Goal: Information Seeking & Learning: Learn about a topic

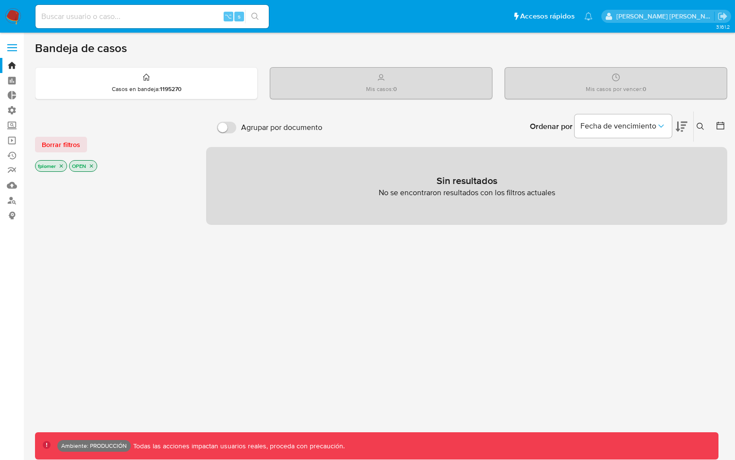
click at [164, 191] on div at bounding box center [113, 339] width 156 height 331
click at [54, 147] on span "Borrar filtros" at bounding box center [61, 145] width 38 height 14
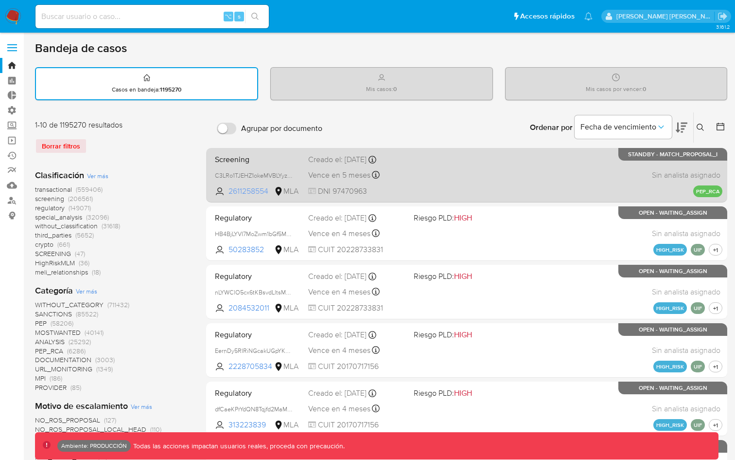
click at [245, 191] on span "2611258554" at bounding box center [251, 191] width 44 height 11
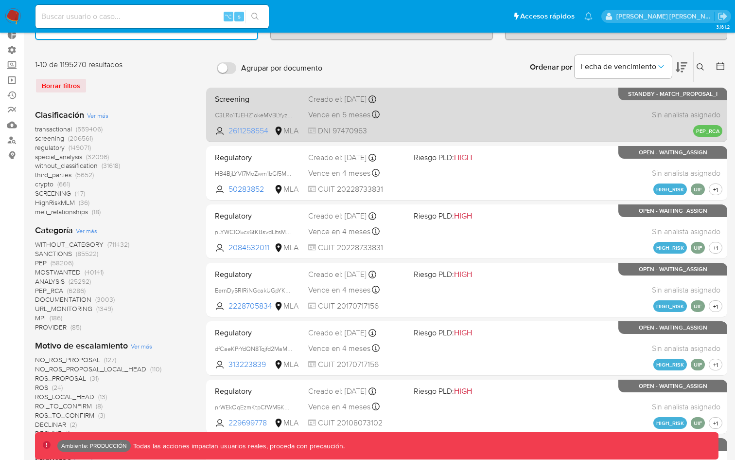
scroll to position [63, 0]
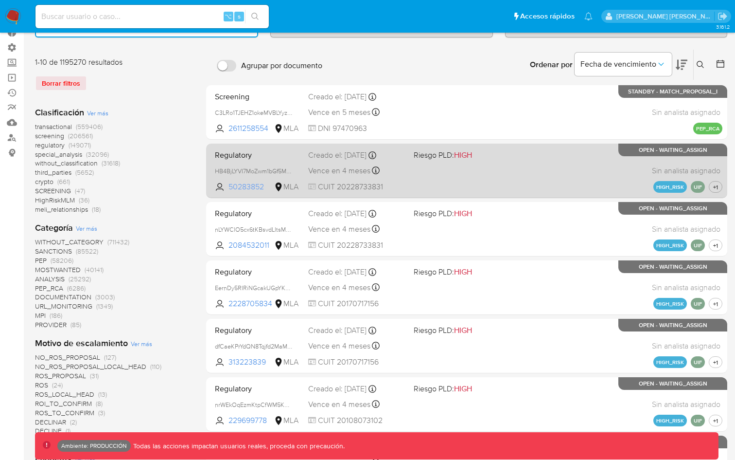
click at [245, 185] on span "50283852" at bounding box center [251, 186] width 44 height 11
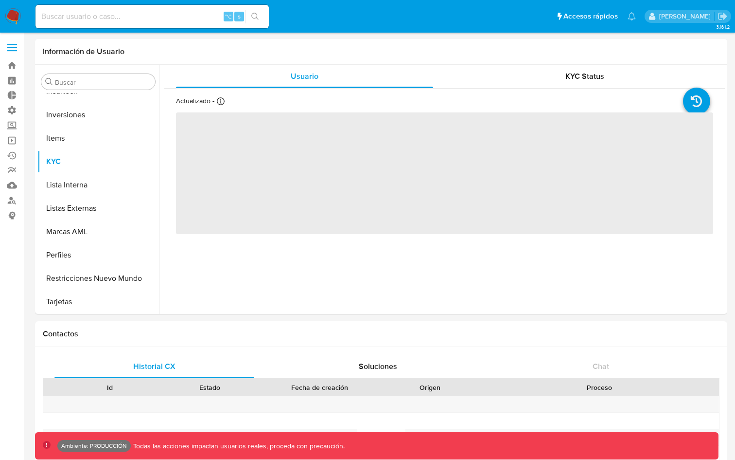
scroll to position [504, 0]
select select "10"
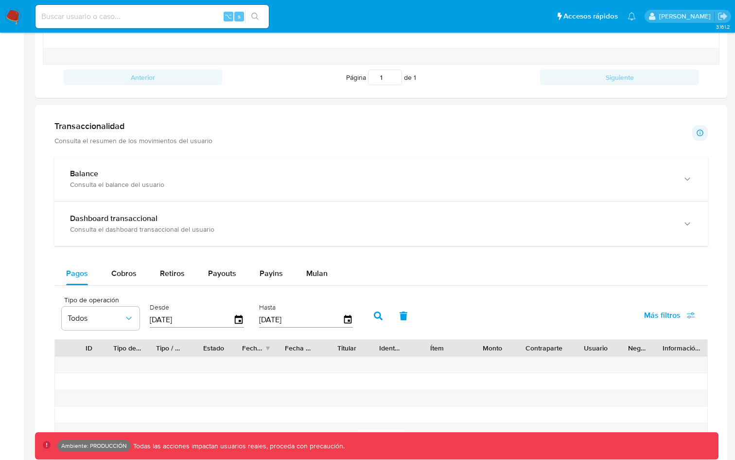
scroll to position [428, 0]
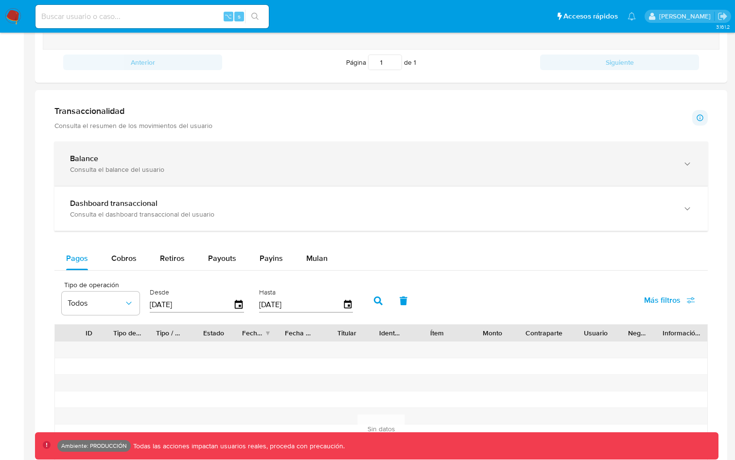
click at [177, 149] on div "Balance Consulta el balance del usuario" at bounding box center [381, 164] width 654 height 44
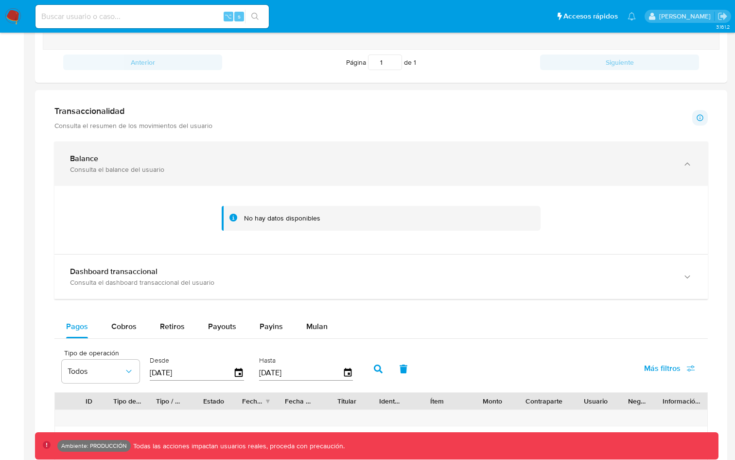
click at [183, 171] on div "Consulta el balance del usuario" at bounding box center [371, 169] width 603 height 9
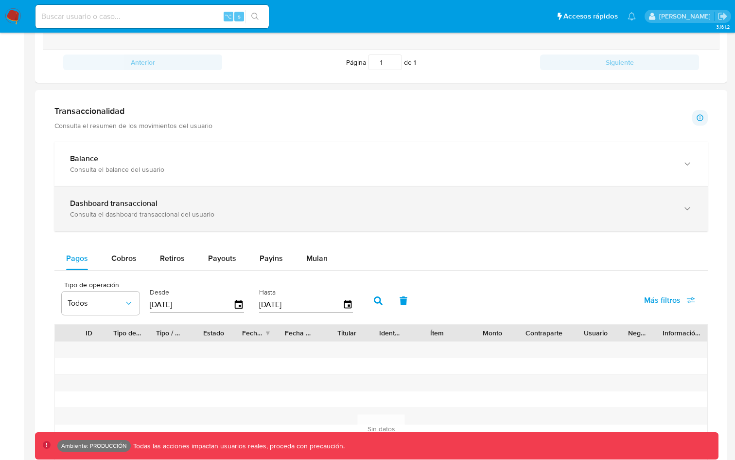
click at [185, 228] on div "Dashboard transaccional Consulta el dashboard transaccional del usuario" at bounding box center [381, 208] width 654 height 44
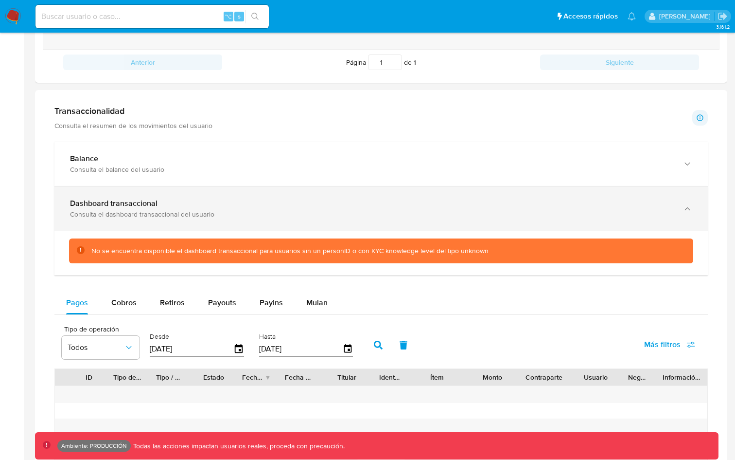
click at [185, 228] on div "Dashboard transaccional Consulta el dashboard transaccional del usuario" at bounding box center [381, 208] width 654 height 44
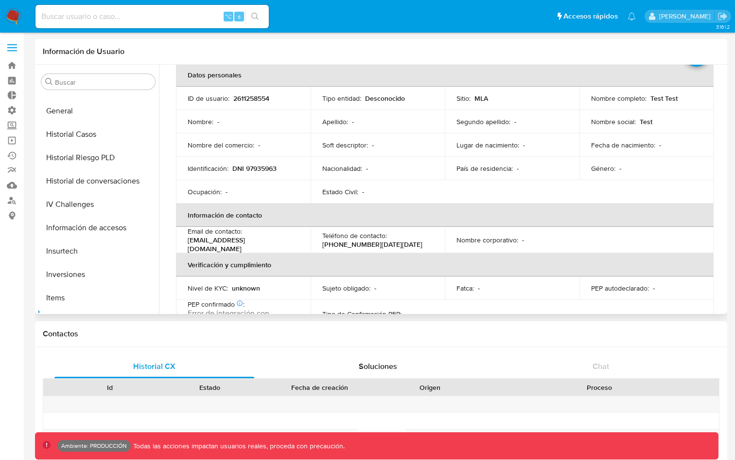
scroll to position [357, 0]
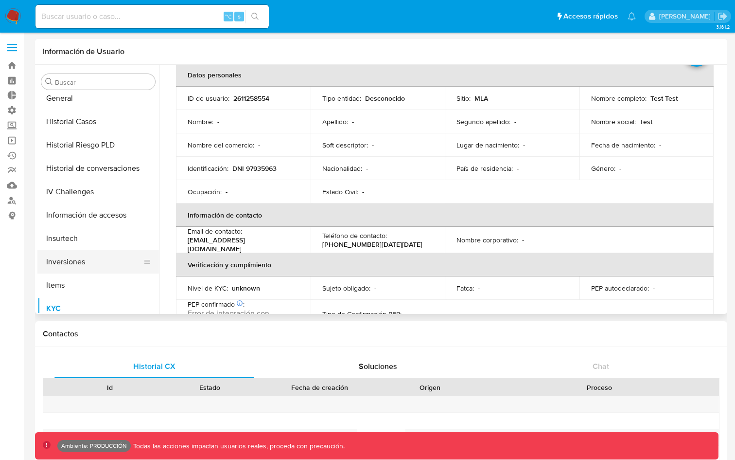
click at [97, 262] on button "Inversiones" at bounding box center [94, 261] width 114 height 23
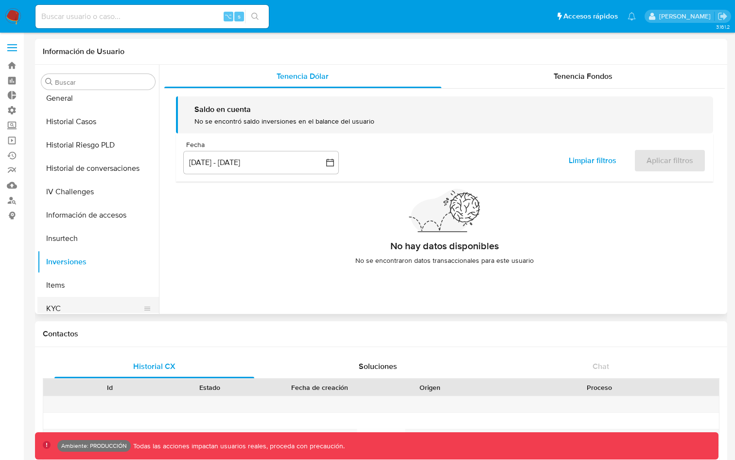
click at [107, 308] on button "KYC" at bounding box center [94, 308] width 114 height 23
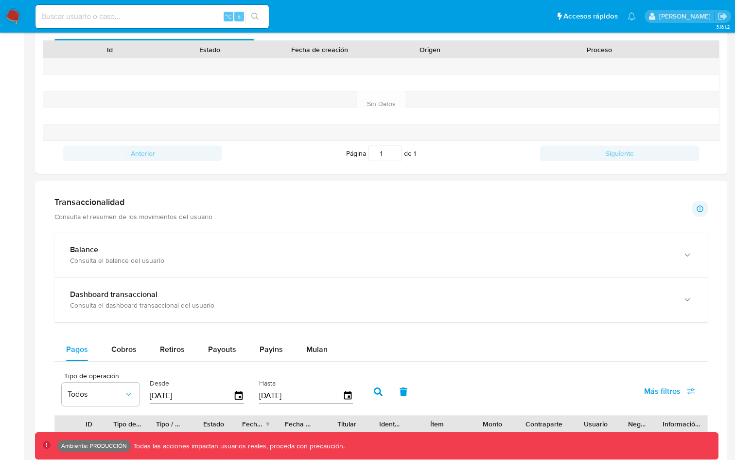
scroll to position [345, 0]
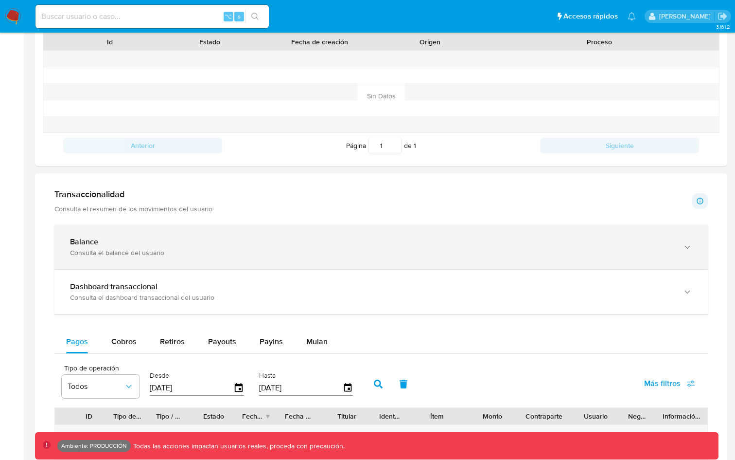
click at [348, 260] on div "Balance Consulta el balance del usuario" at bounding box center [381, 247] width 654 height 44
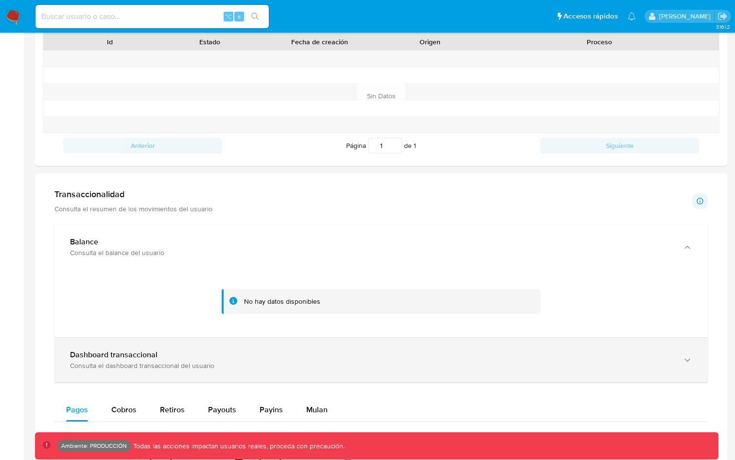
click at [362, 356] on div "Dashboard transaccional" at bounding box center [371, 355] width 603 height 10
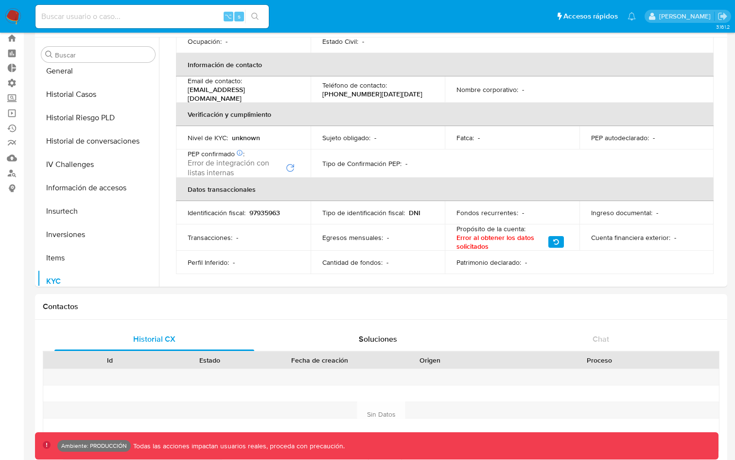
scroll to position [0, 0]
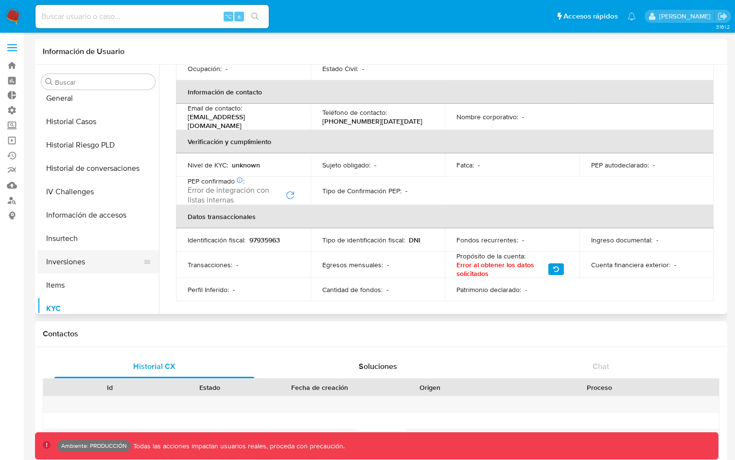
click at [69, 259] on button "Inversiones" at bounding box center [94, 261] width 114 height 23
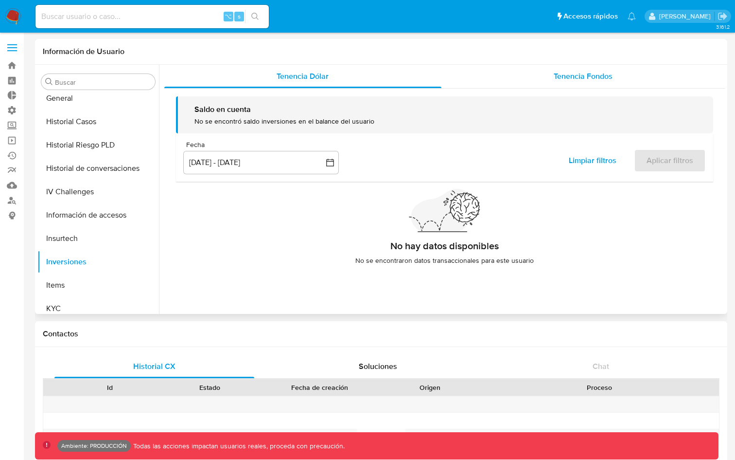
click at [488, 77] on div "Tenencia Fondos" at bounding box center [584, 76] width 284 height 23
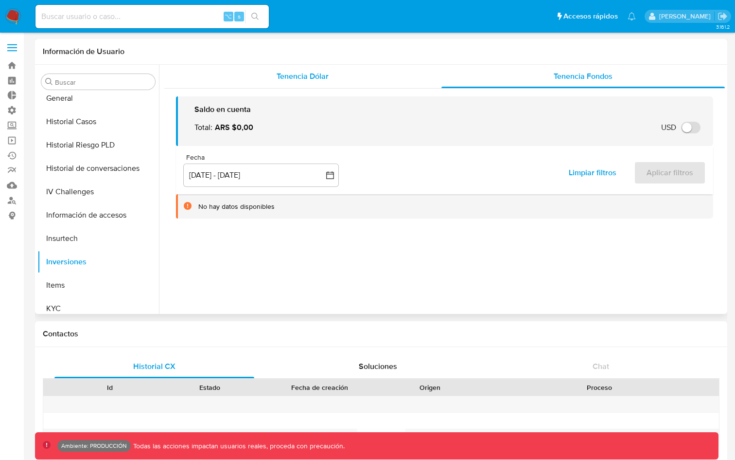
click at [383, 80] on div "Tenencia Dólar" at bounding box center [302, 76] width 277 height 23
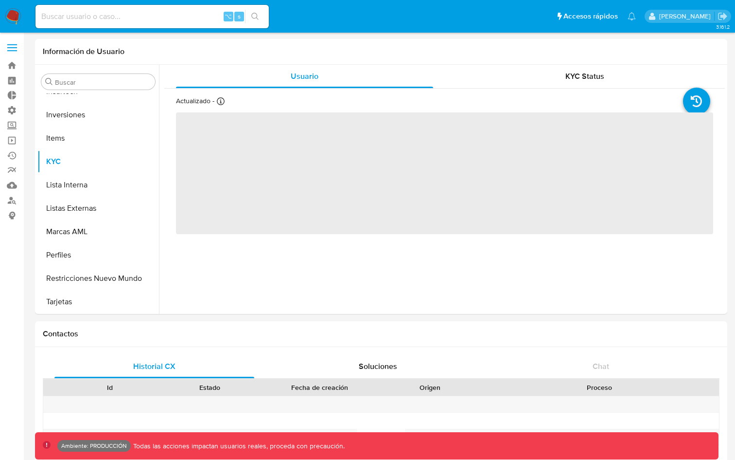
scroll to position [504, 0]
select select "10"
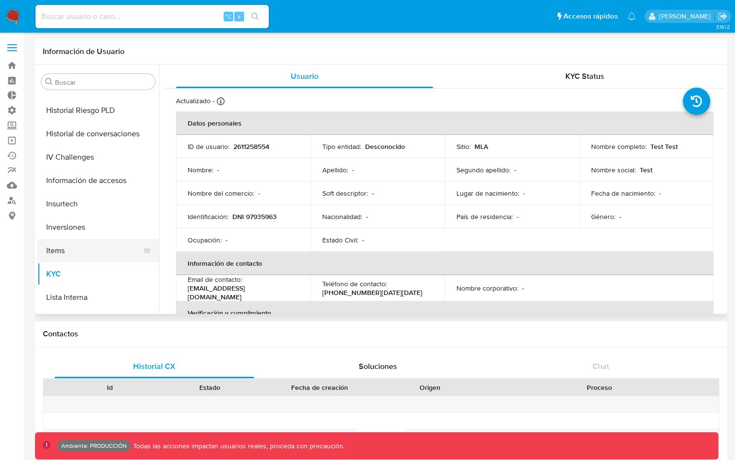
scroll to position [416, 0]
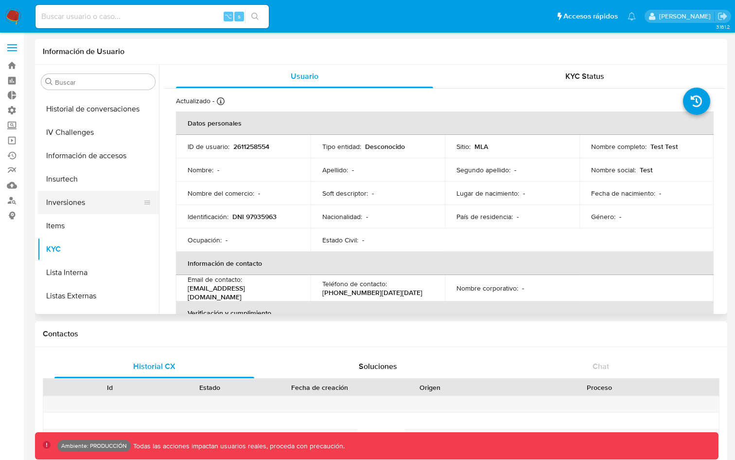
click at [83, 201] on button "Inversiones" at bounding box center [94, 202] width 114 height 23
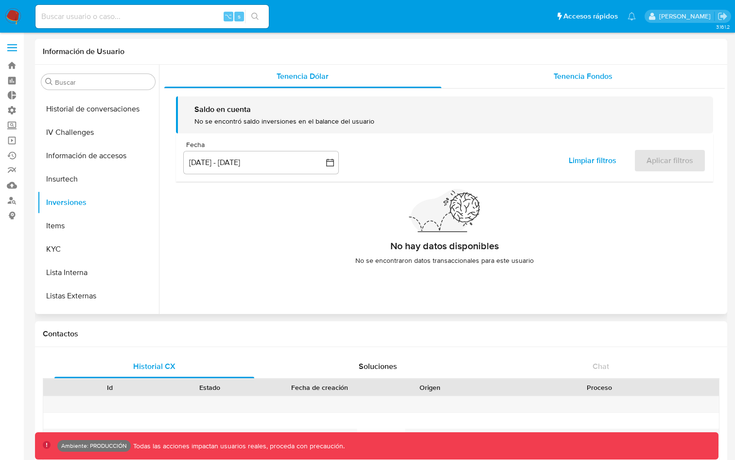
click at [511, 79] on div "Tenencia Fondos" at bounding box center [584, 76] width 284 height 23
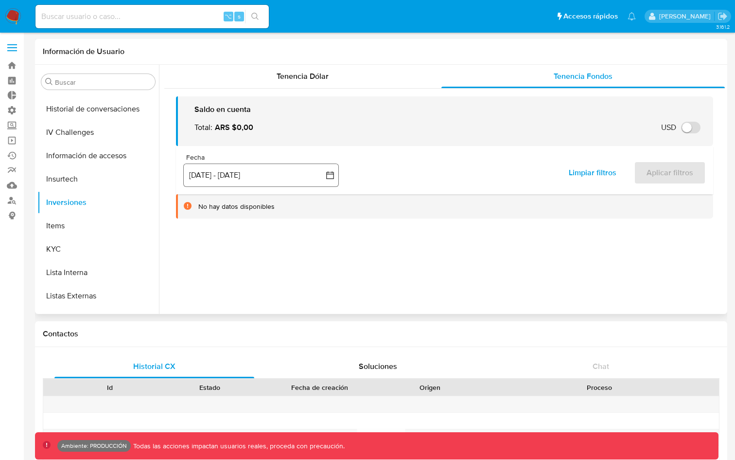
click at [330, 177] on icon "button" at bounding box center [330, 175] width 10 height 10
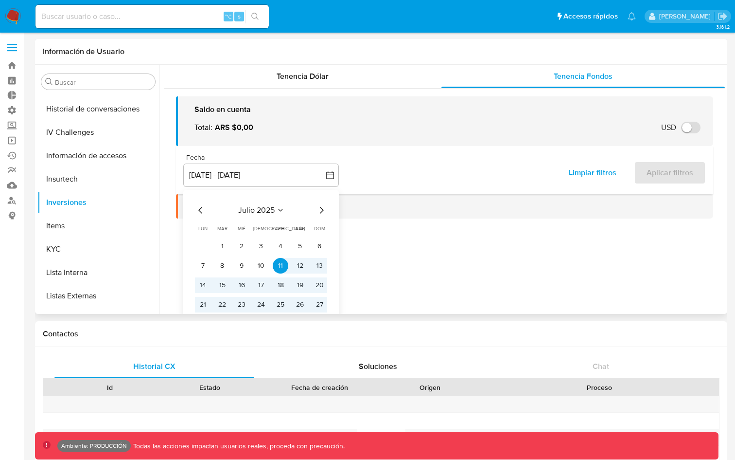
click at [204, 207] on icon "Mes anterior" at bounding box center [201, 210] width 12 height 12
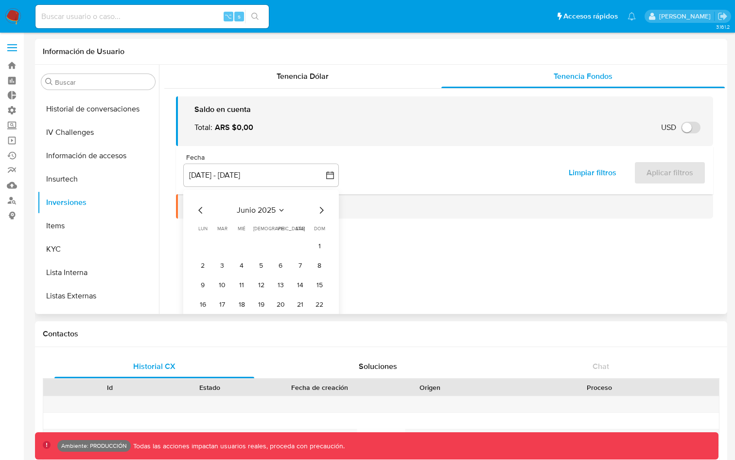
click at [200, 207] on icon "Mes anterior" at bounding box center [201, 210] width 12 height 12
click at [260, 242] on button "1" at bounding box center [261, 246] width 16 height 16
click at [320, 212] on icon "Mes siguiente" at bounding box center [322, 210] width 12 height 12
click at [319, 213] on icon "Mes siguiente" at bounding box center [322, 210] width 12 height 12
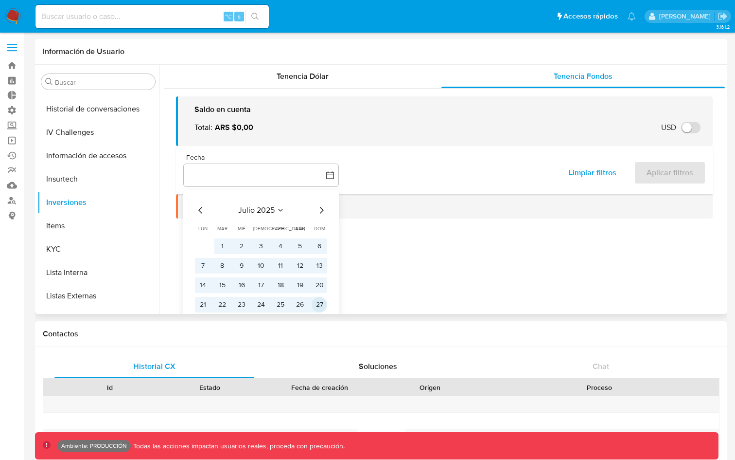
click at [318, 302] on button "27" at bounding box center [320, 305] width 16 height 16
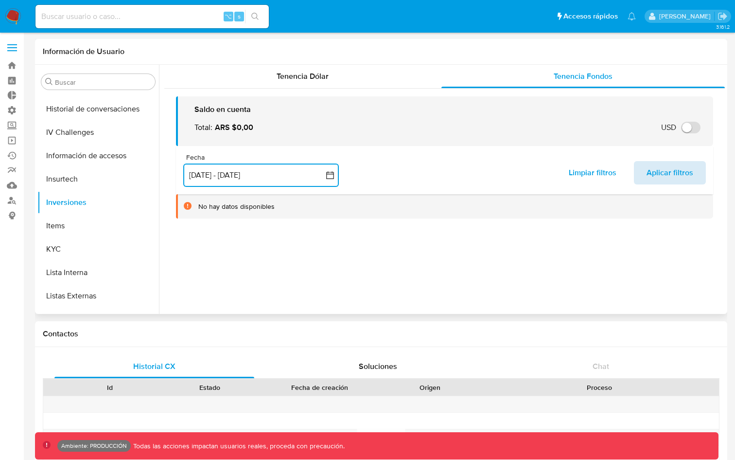
click at [648, 173] on span "Aplicar filtros" at bounding box center [670, 172] width 47 height 21
click at [346, 75] on div "Tenencia Dólar" at bounding box center [302, 76] width 277 height 23
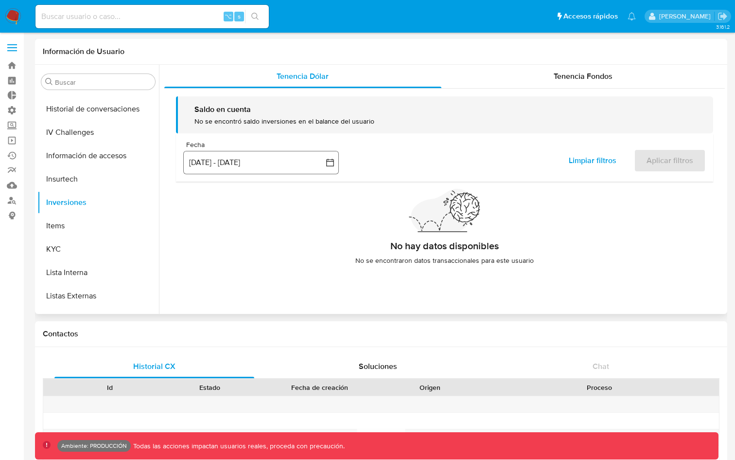
click at [326, 164] on icon "button" at bounding box center [330, 163] width 10 height 10
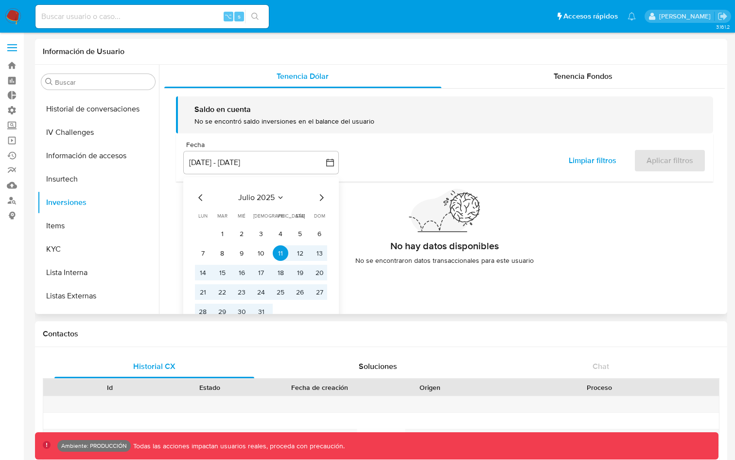
click at [199, 200] on icon "Mes anterior" at bounding box center [201, 198] width 12 height 12
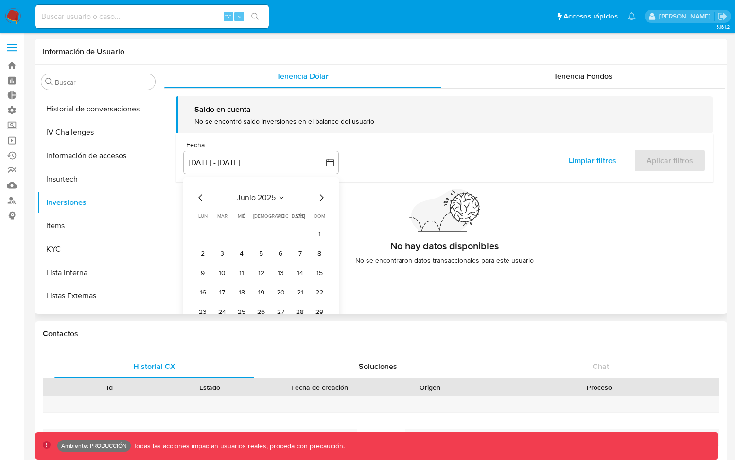
click at [199, 200] on icon "Mes anterior" at bounding box center [201, 198] width 12 height 12
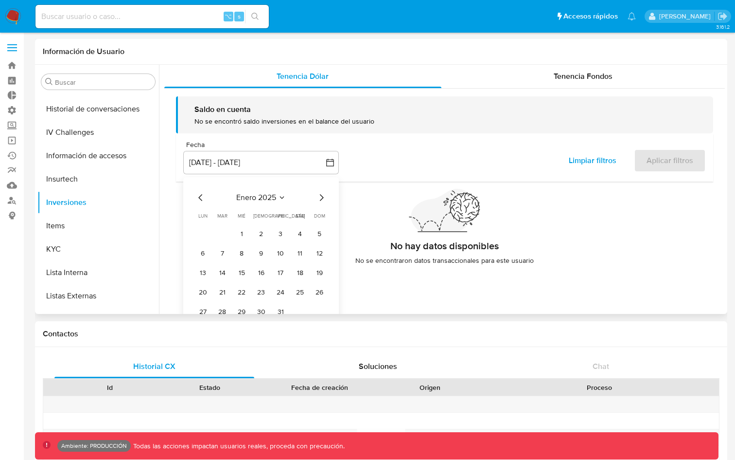
click at [199, 200] on icon "Mes anterior" at bounding box center [201, 198] width 12 height 12
click at [319, 233] on button "1" at bounding box center [320, 234] width 16 height 16
click at [323, 198] on icon "Mes siguiente" at bounding box center [322, 198] width 12 height 12
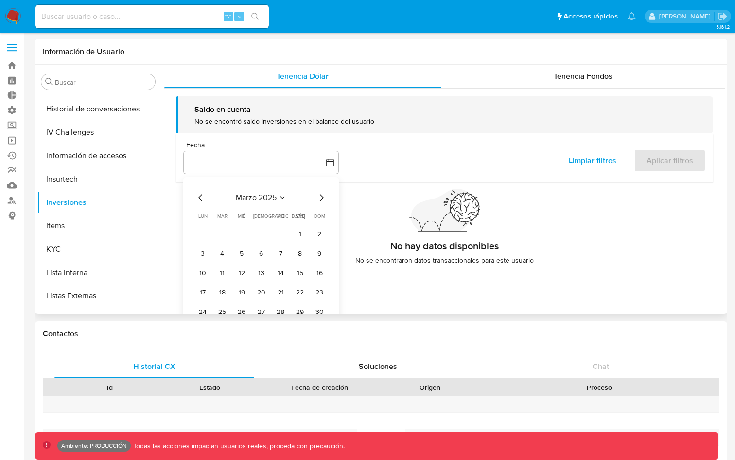
click at [323, 198] on icon "Mes siguiente" at bounding box center [322, 198] width 12 height 12
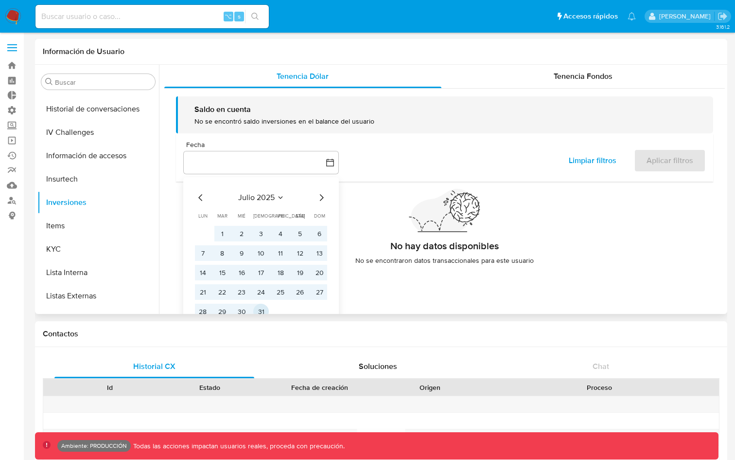
click at [261, 305] on button "31" at bounding box center [261, 311] width 16 height 16
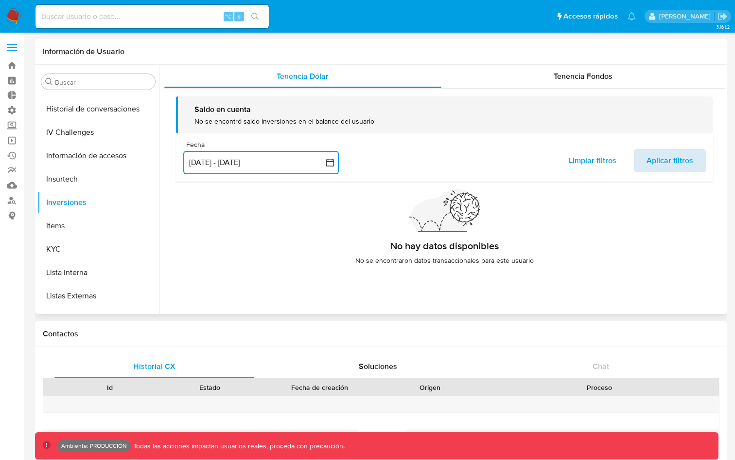
click at [640, 163] on button "Aplicar filtros" at bounding box center [670, 160] width 72 height 23
click at [323, 165] on button "1 dic 2024 - 31 jul 2025" at bounding box center [261, 162] width 156 height 23
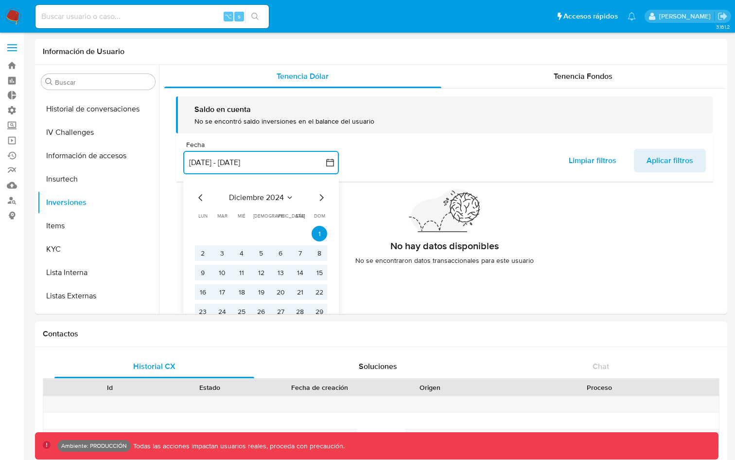
click at [201, 196] on icon "Mes anterior" at bounding box center [201, 198] width 12 height 12
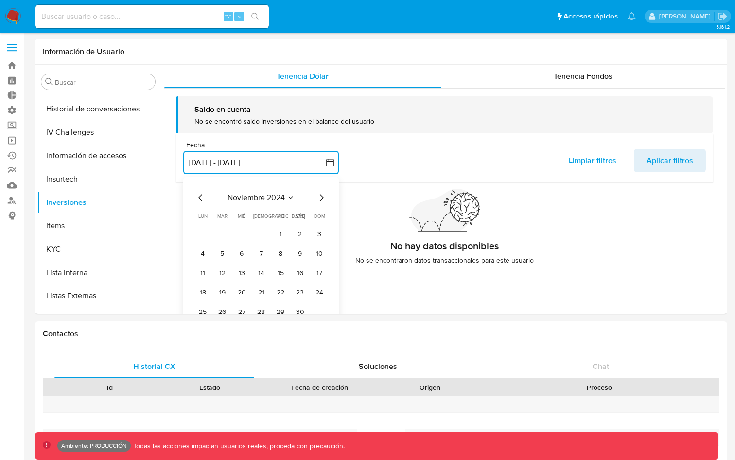
click at [201, 196] on icon "Mes anterior" at bounding box center [201, 198] width 12 height 12
click at [226, 231] on button "1" at bounding box center [222, 234] width 16 height 16
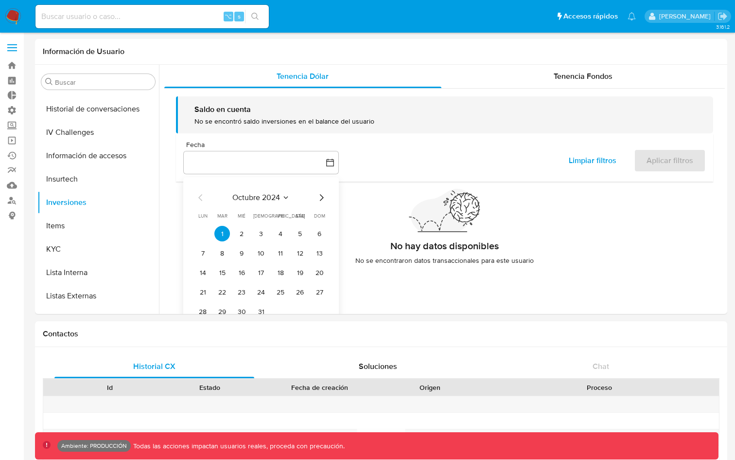
click at [319, 196] on icon "Mes siguiente" at bounding box center [322, 198] width 12 height 12
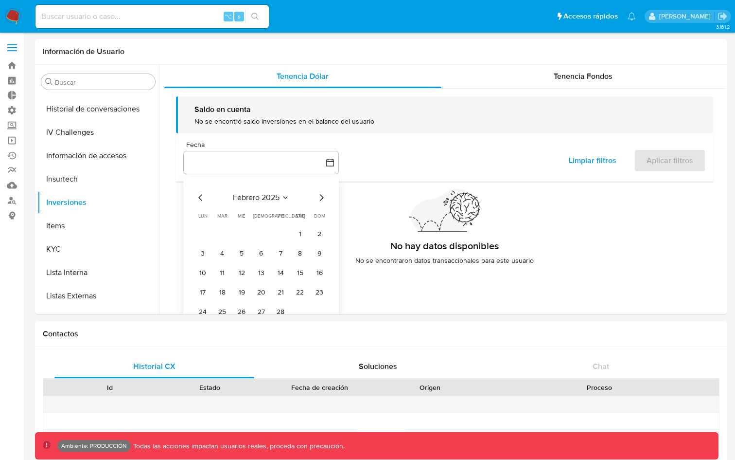
click at [319, 196] on icon "Mes siguiente" at bounding box center [322, 198] width 12 height 12
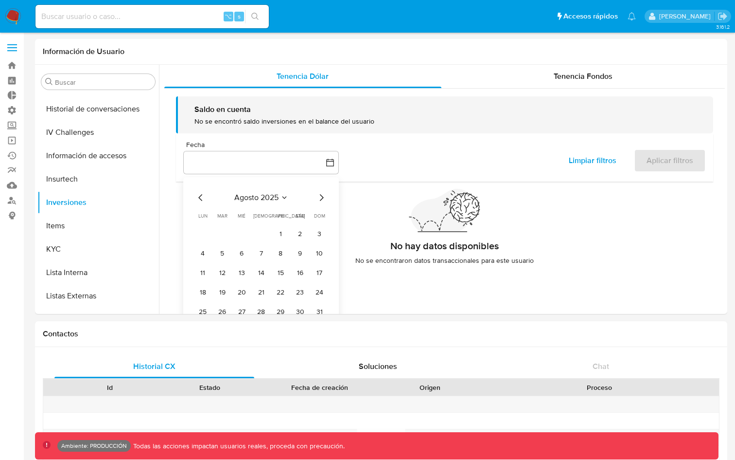
click at [319, 196] on icon "Mes siguiente" at bounding box center [322, 198] width 12 height 12
click at [239, 254] on button "8" at bounding box center [242, 253] width 16 height 16
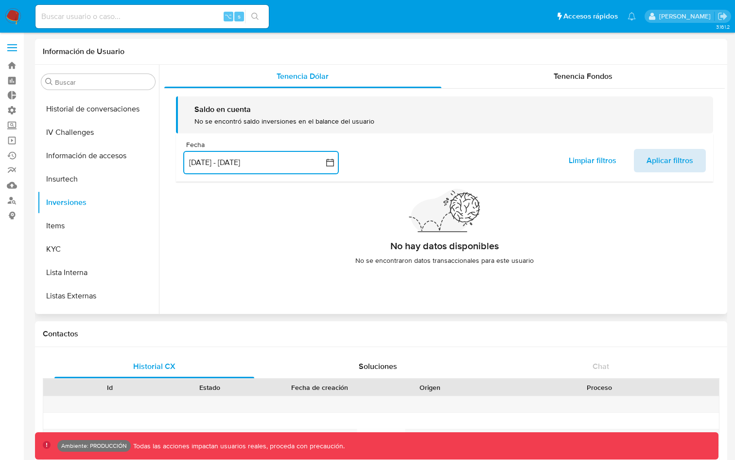
click at [642, 162] on button "Aplicar filtros" at bounding box center [670, 160] width 72 height 23
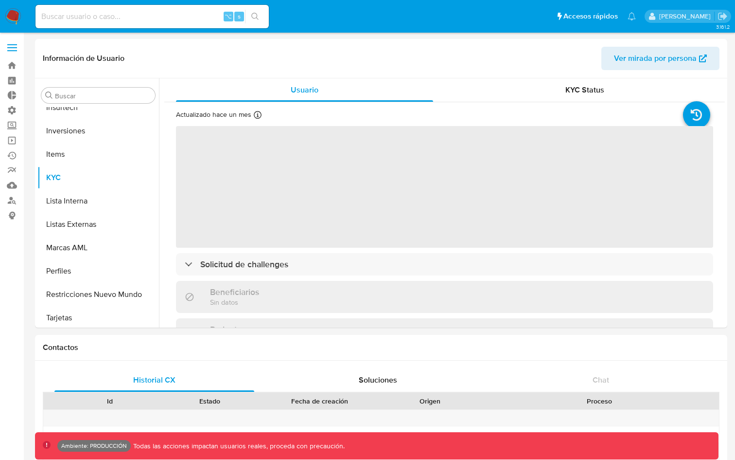
scroll to position [504, 0]
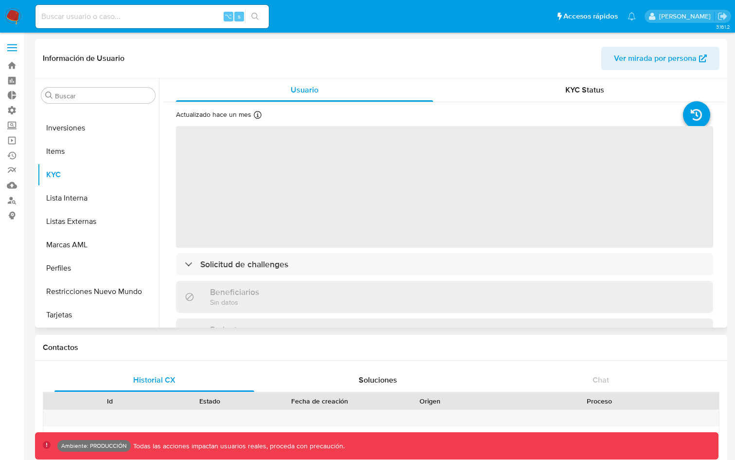
select select "10"
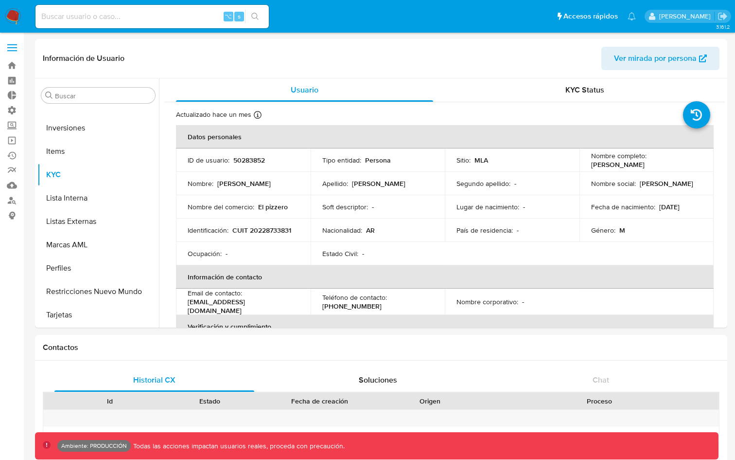
click at [112, 16] on input at bounding box center [151, 16] width 233 height 13
type input "yazavala"
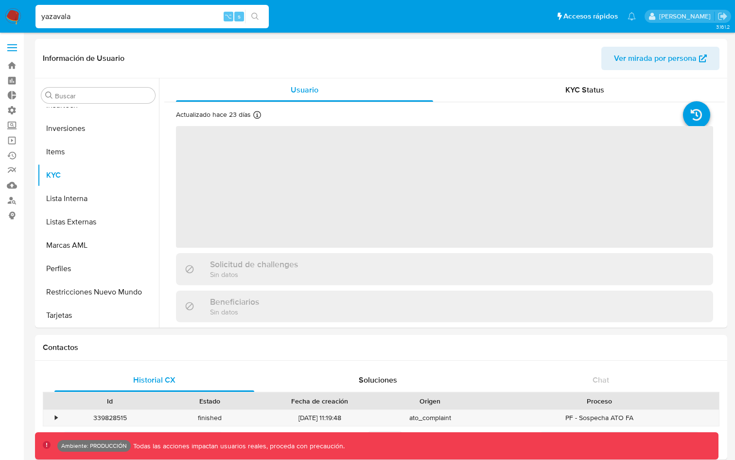
scroll to position [504, 0]
select select "10"
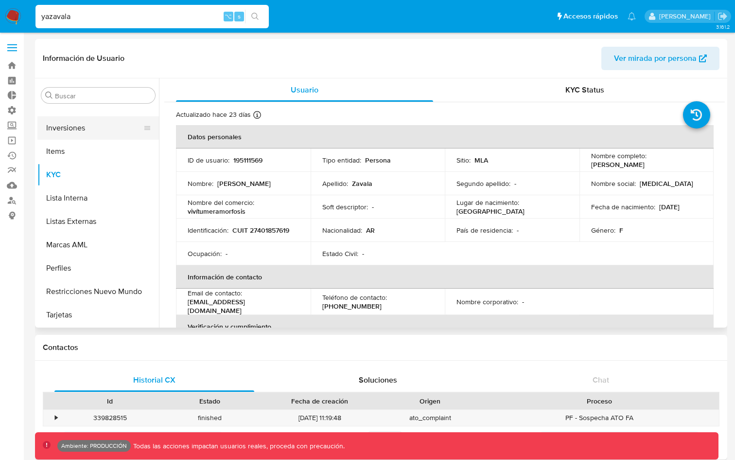
click at [66, 132] on button "Inversiones" at bounding box center [94, 127] width 114 height 23
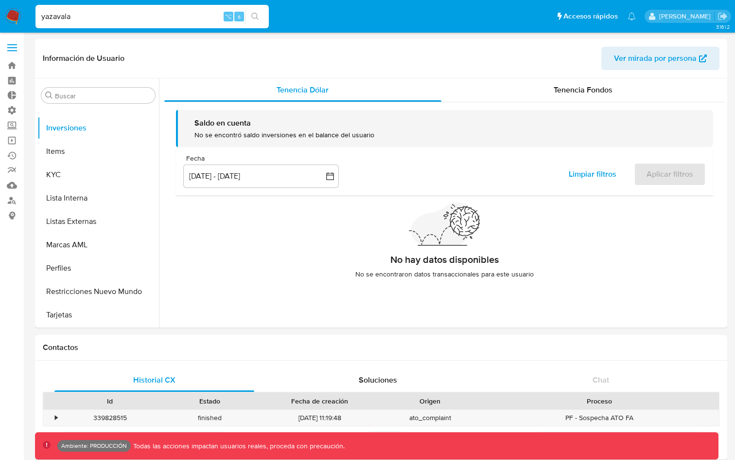
click at [115, 17] on input "yazavala" at bounding box center [151, 16] width 233 height 13
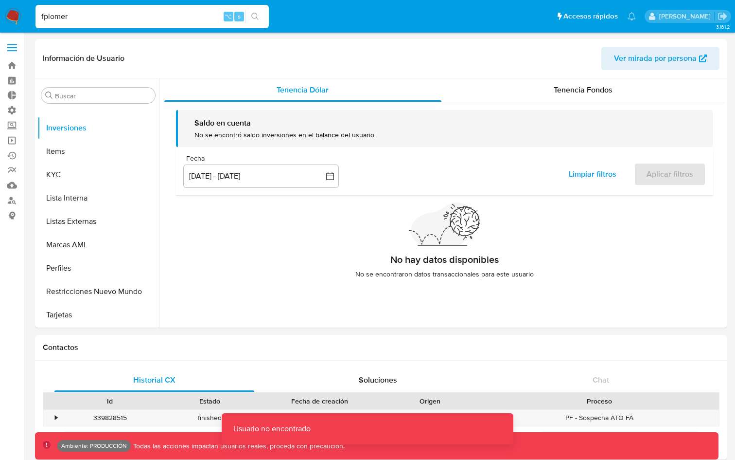
click at [74, 12] on input "fplomer" at bounding box center [151, 16] width 233 height 13
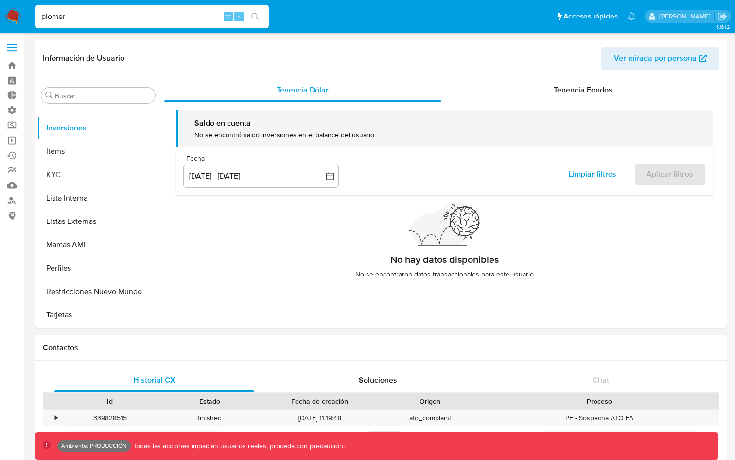
type input "plomer"
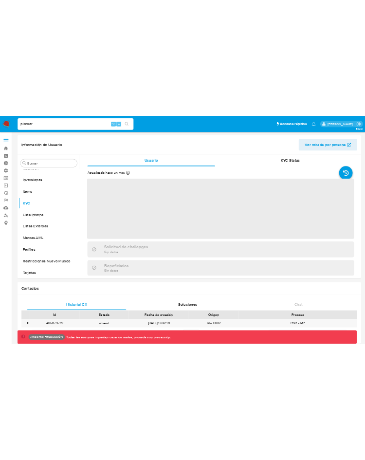
scroll to position [504, 0]
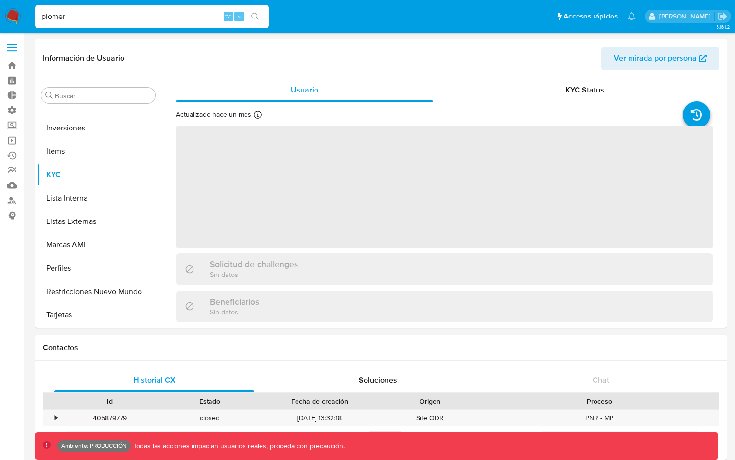
select select "10"
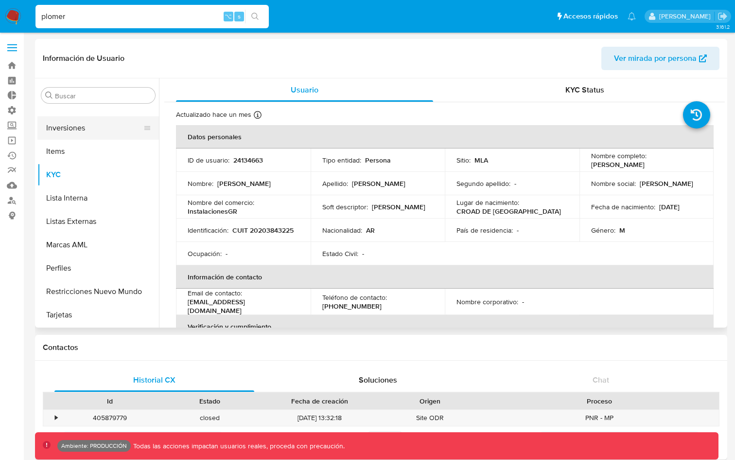
click at [58, 131] on button "Inversiones" at bounding box center [94, 127] width 114 height 23
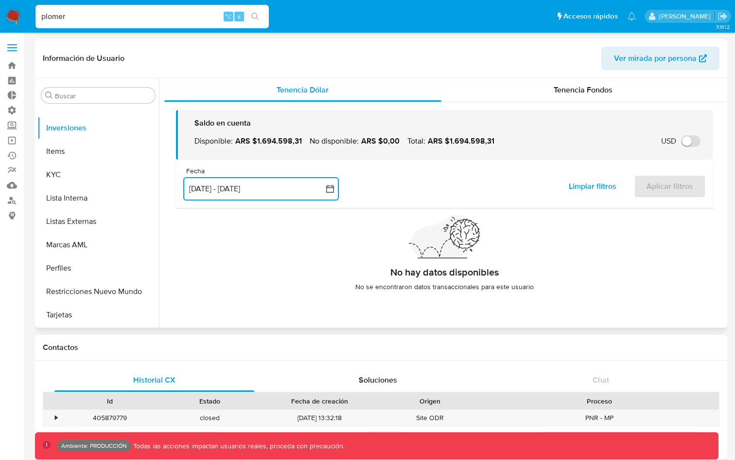
click at [331, 191] on icon "button" at bounding box center [330, 189] width 10 height 10
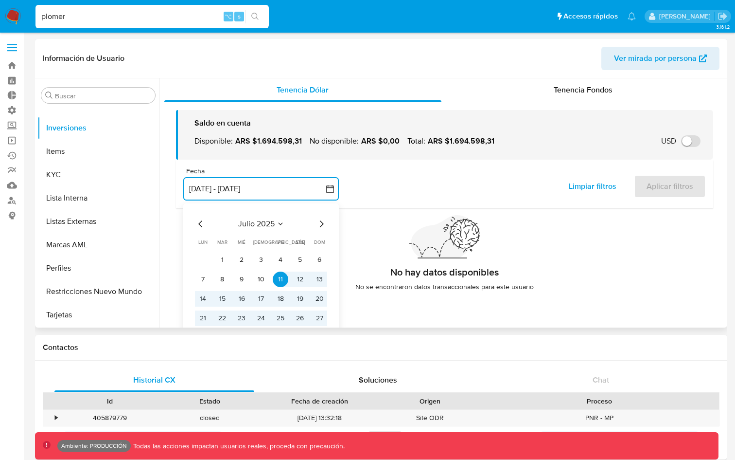
click at [197, 227] on icon "Mes anterior" at bounding box center [201, 224] width 12 height 12
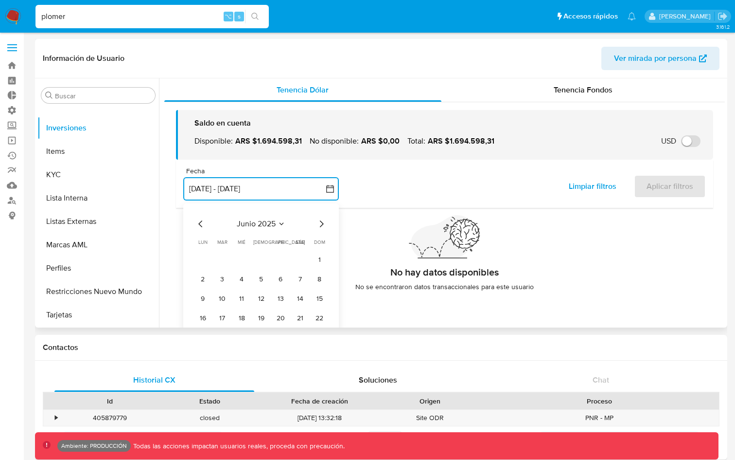
click at [198, 225] on icon "Mes anterior" at bounding box center [201, 224] width 12 height 12
click at [299, 264] on button "1" at bounding box center [300, 260] width 16 height 16
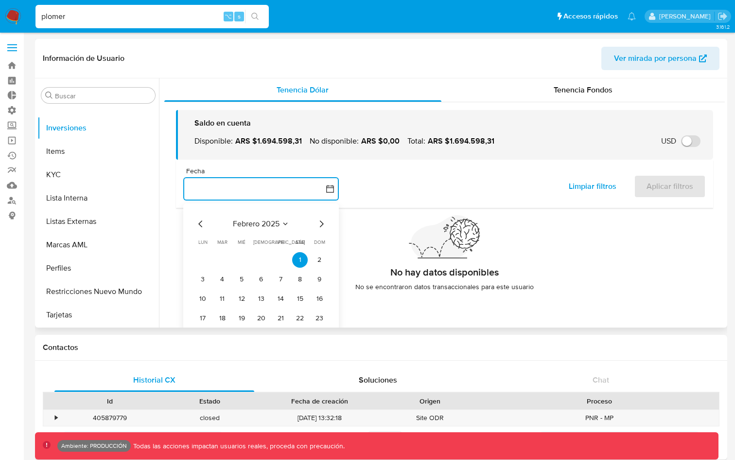
click at [322, 221] on icon "Mes siguiente" at bounding box center [322, 224] width 12 height 12
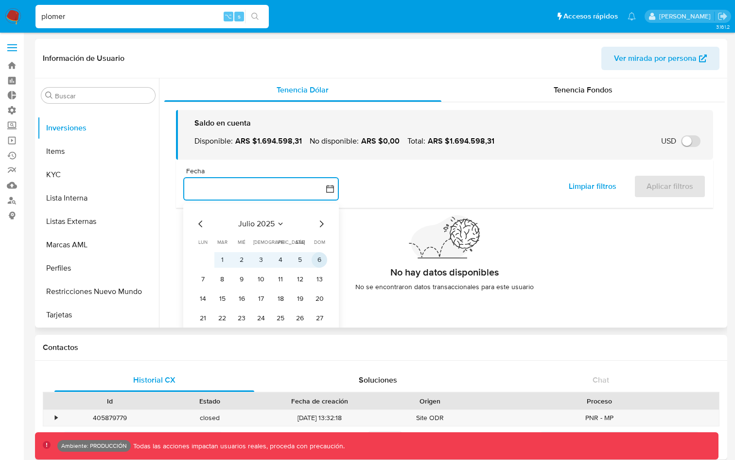
click at [320, 263] on button "6" at bounding box center [320, 260] width 16 height 16
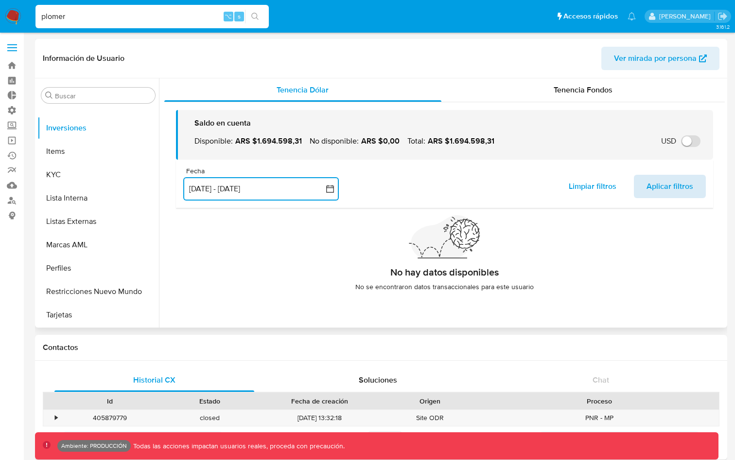
click at [642, 189] on button "Aplicar filtros" at bounding box center [670, 186] width 72 height 23
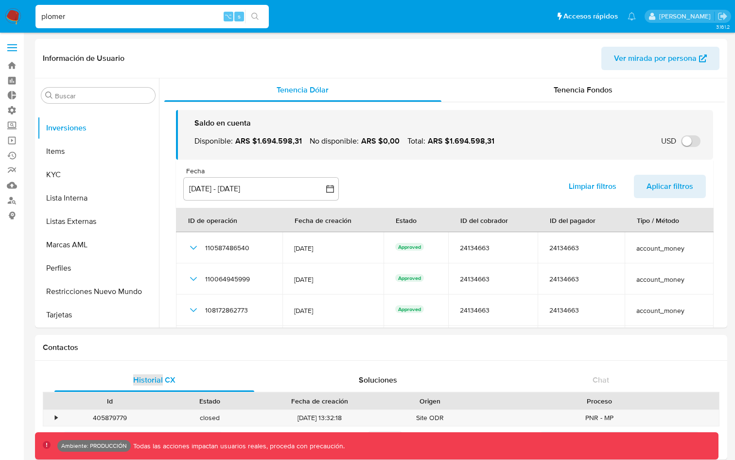
drag, startPoint x: 246, startPoint y: 373, endPoint x: 219, endPoint y: 331, distance: 50.7
click at [658, 188] on span "Aplicar filtros" at bounding box center [670, 186] width 47 height 21
